Goal: Answer question/provide support

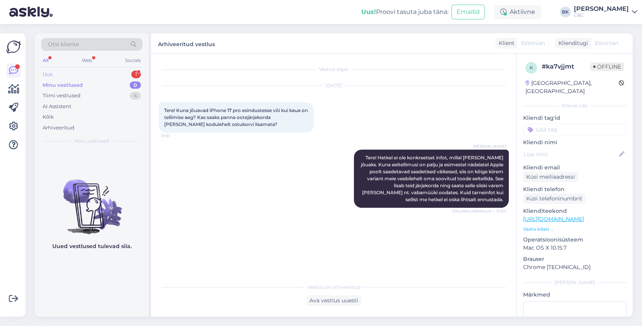
click at [113, 72] on div "Uus 1" at bounding box center [91, 74] width 101 height 11
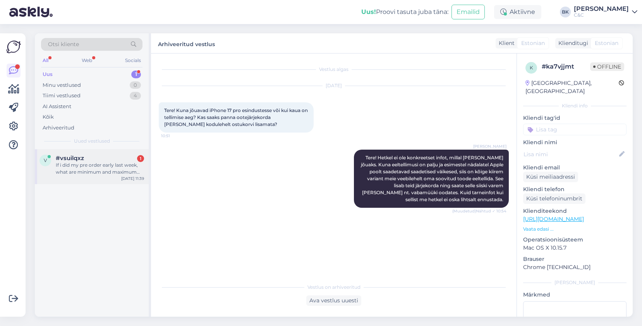
click at [123, 168] on div "If i did my pre order early last week, what are minimum and maximum waoting tim…" at bounding box center [100, 168] width 88 height 14
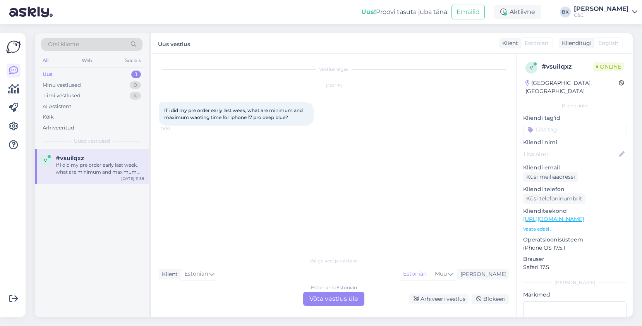
click at [332, 295] on div "Estonian to Estonian Võta vestlus üle" at bounding box center [333, 299] width 61 height 14
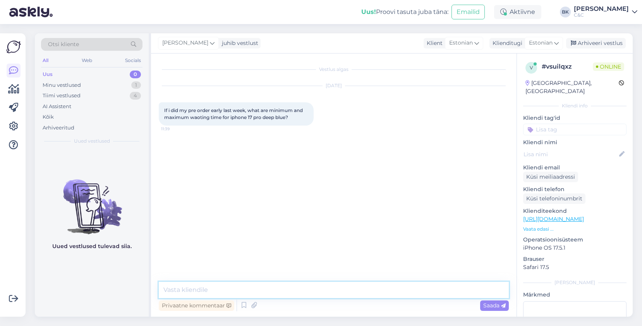
click at [296, 290] on textarea at bounding box center [334, 289] width 350 height 16
click at [470, 45] on span "Estonian" at bounding box center [461, 43] width 24 height 9
type input "en"
click at [437, 76] on link "English" at bounding box center [453, 77] width 85 height 12
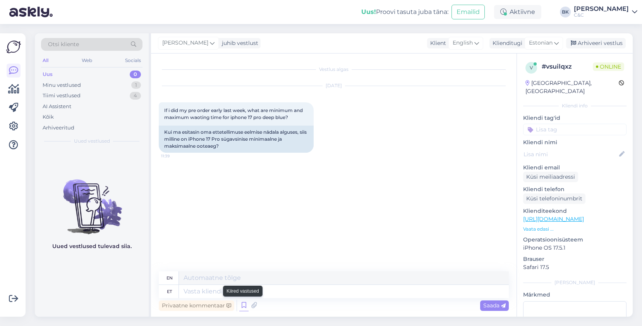
click at [241, 310] on icon at bounding box center [243, 305] width 9 height 12
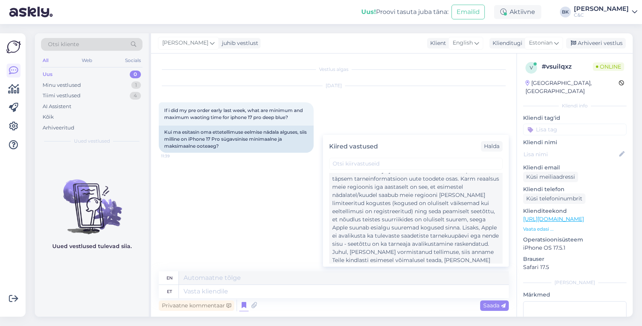
scroll to position [655, 0]
click at [429, 202] on div "Tere! Esimesed partiid seadmeid on meieni jõudnud. Tellimusi täidetakse virtuaa…" at bounding box center [415, 221] width 167 height 130
type textarea "Hello! Unfortunately, there is currently no more accurate delivery information …"
type textarea "Tere! Esimesed partiid seadmeid on meieni jõudnud. Tellimusi täidetakse virtuaa…"
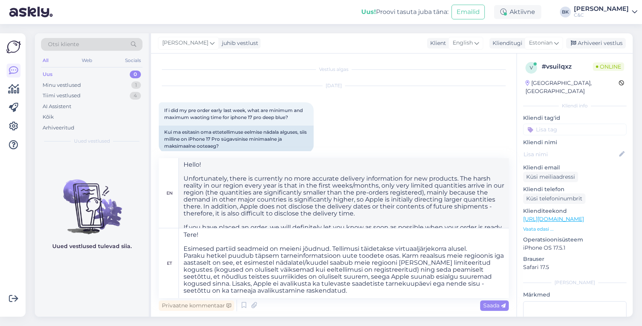
scroll to position [27, 0]
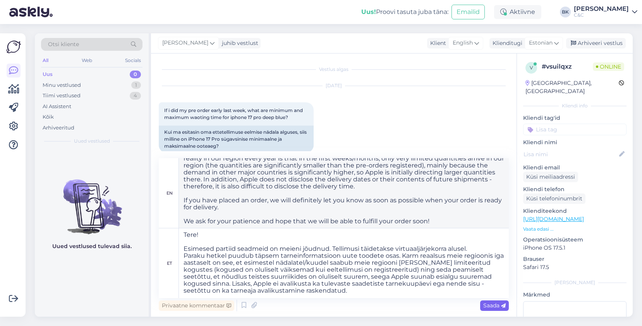
click at [492, 304] on span "Saada" at bounding box center [494, 305] width 22 height 7
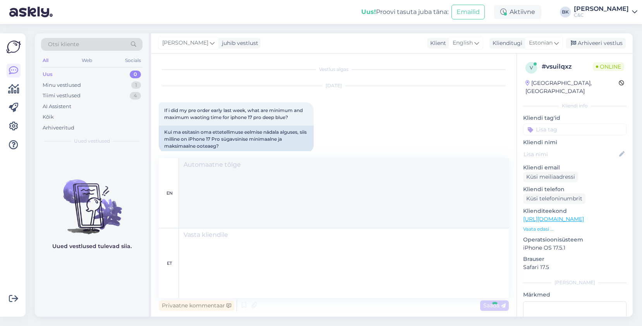
scroll to position [0, 0]
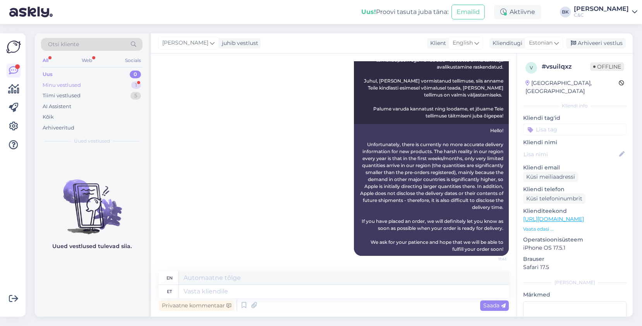
click at [91, 83] on div "Minu vestlused 1" at bounding box center [91, 85] width 101 height 11
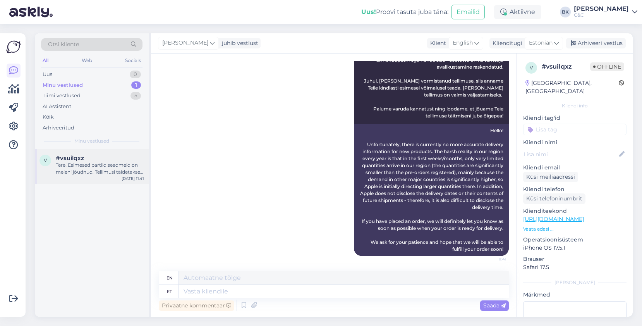
click at [96, 158] on div "#vsuilqxz" at bounding box center [100, 157] width 88 height 7
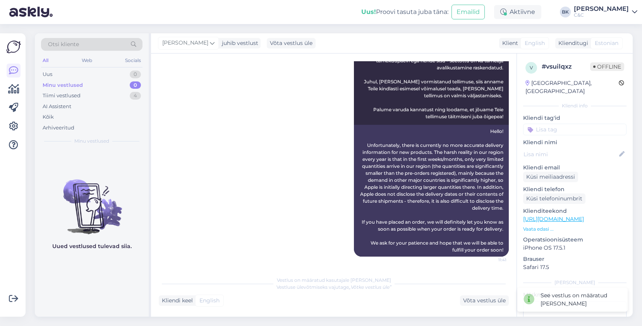
scroll to position [194, 0]
